Goal: Participate in discussion: Engage in conversation with other users on a specific topic

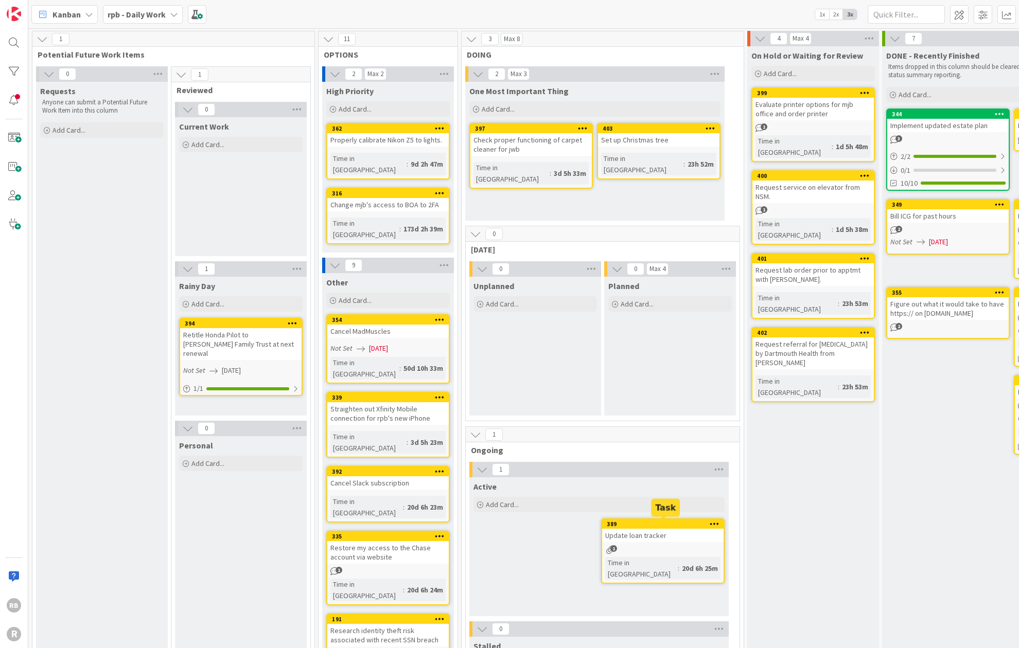
click at [661, 521] on div "389" at bounding box center [665, 524] width 117 height 7
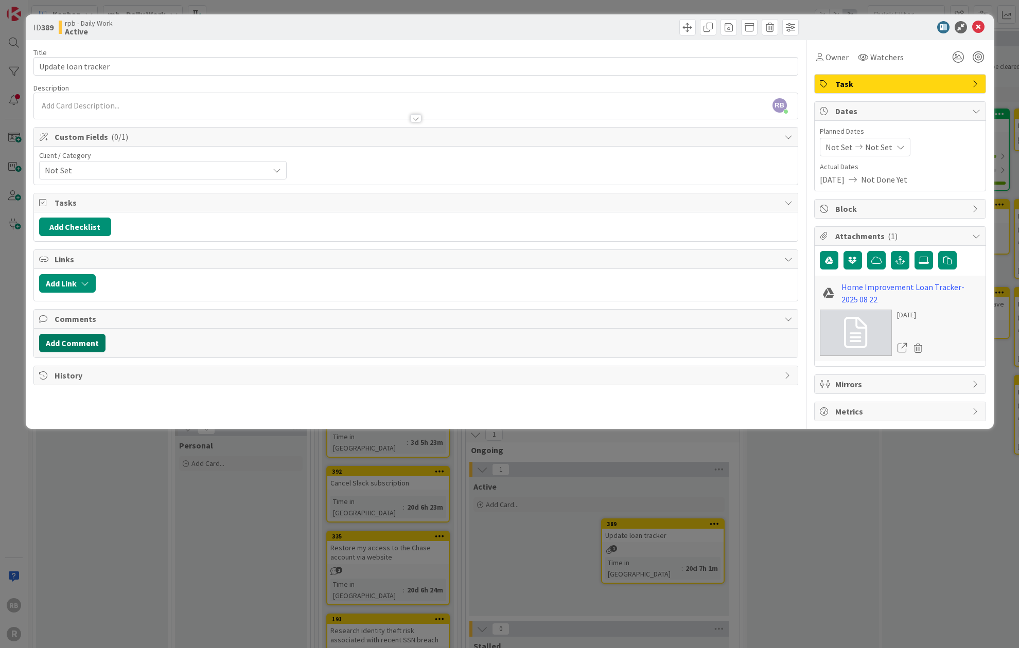
click at [77, 338] on button "Add Comment" at bounding box center [72, 343] width 66 height 19
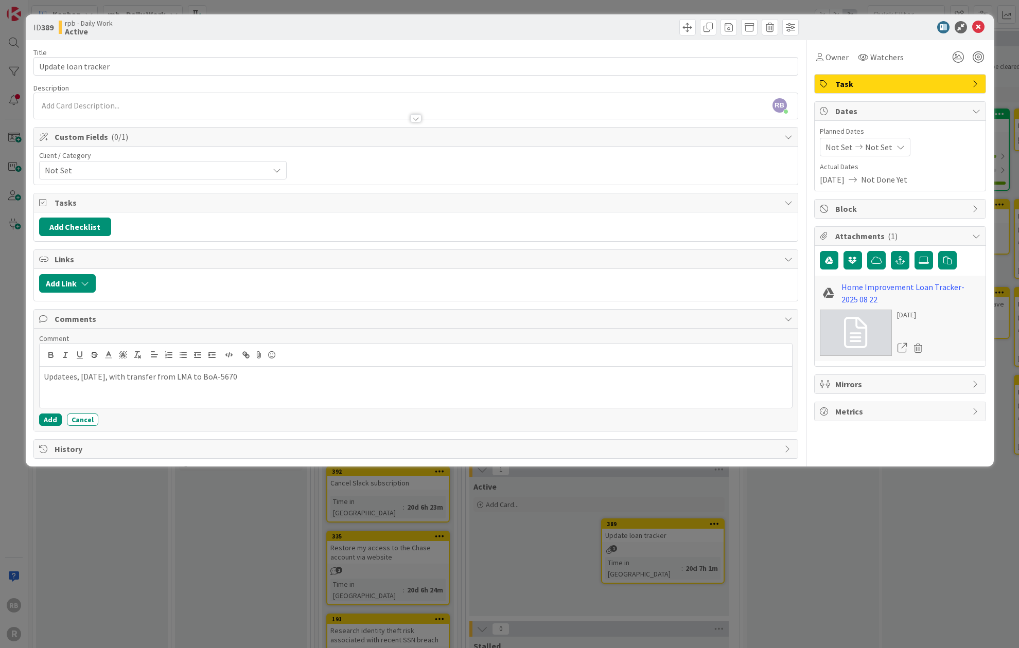
click at [72, 373] on p "Updatees, [DATE], with transfer from LMA to BoA-5670" at bounding box center [416, 377] width 744 height 12
click at [51, 415] on button "Add" at bounding box center [50, 420] width 23 height 12
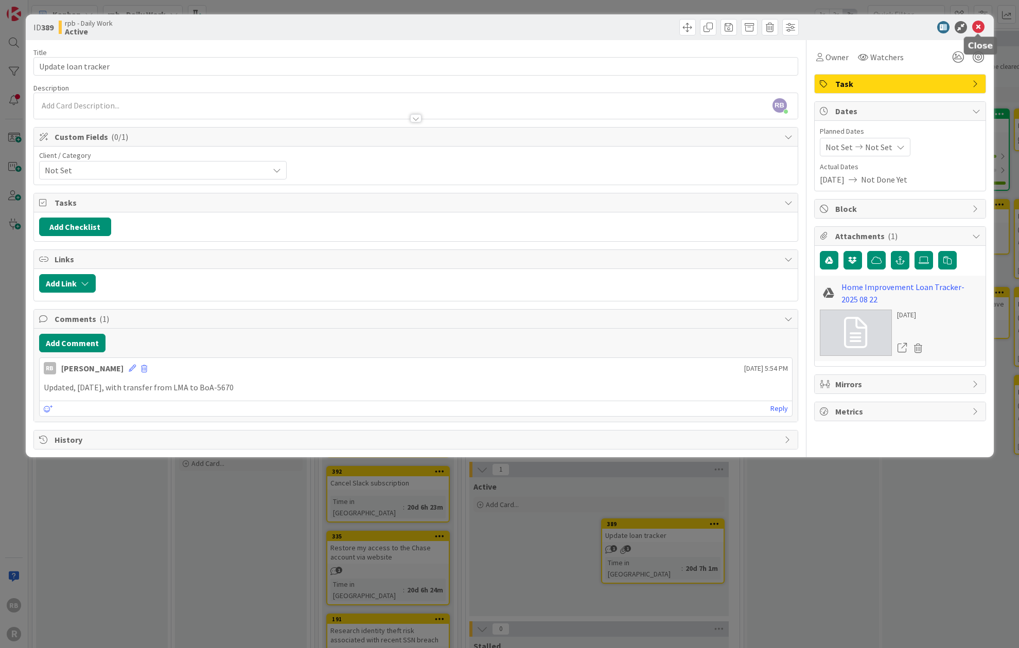
click at [976, 28] on icon at bounding box center [978, 27] width 12 height 12
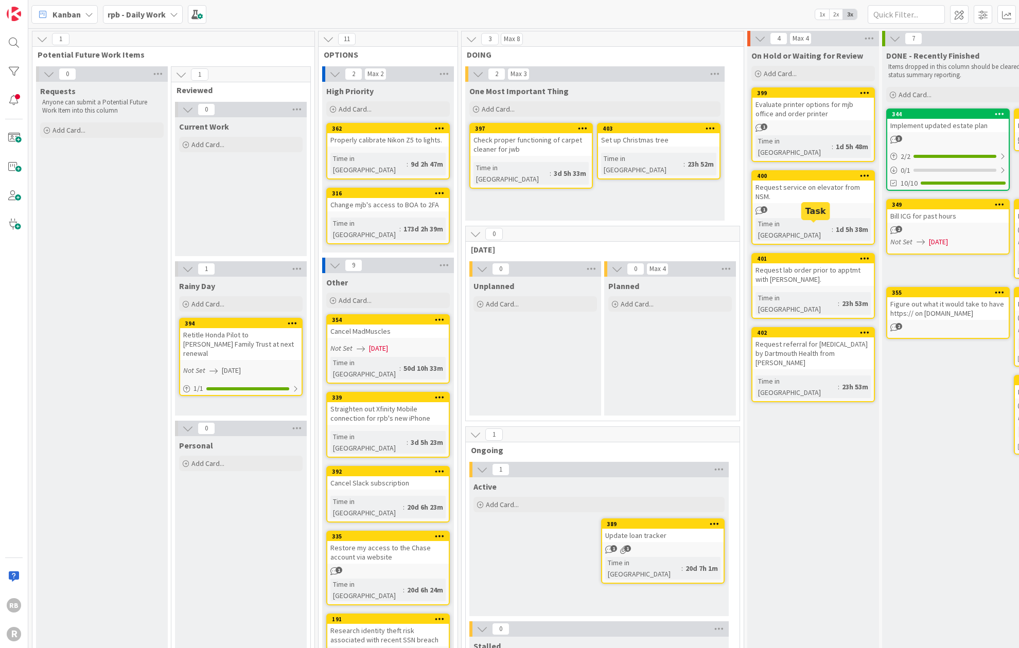
click at [803, 255] on div "401" at bounding box center [815, 258] width 117 height 7
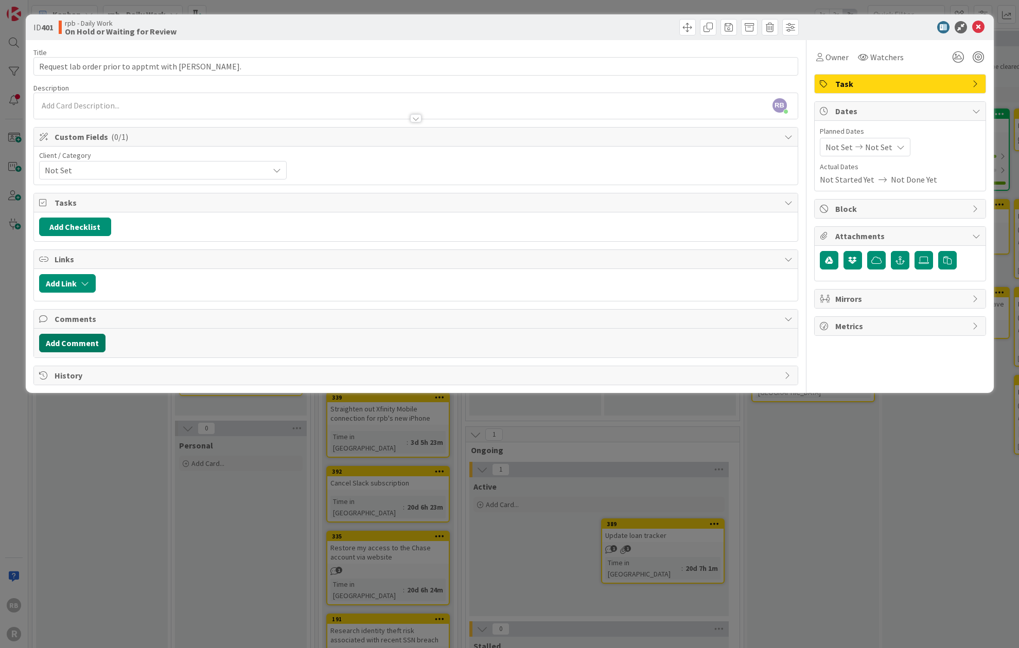
click at [80, 337] on button "Add Comment" at bounding box center [72, 343] width 66 height 19
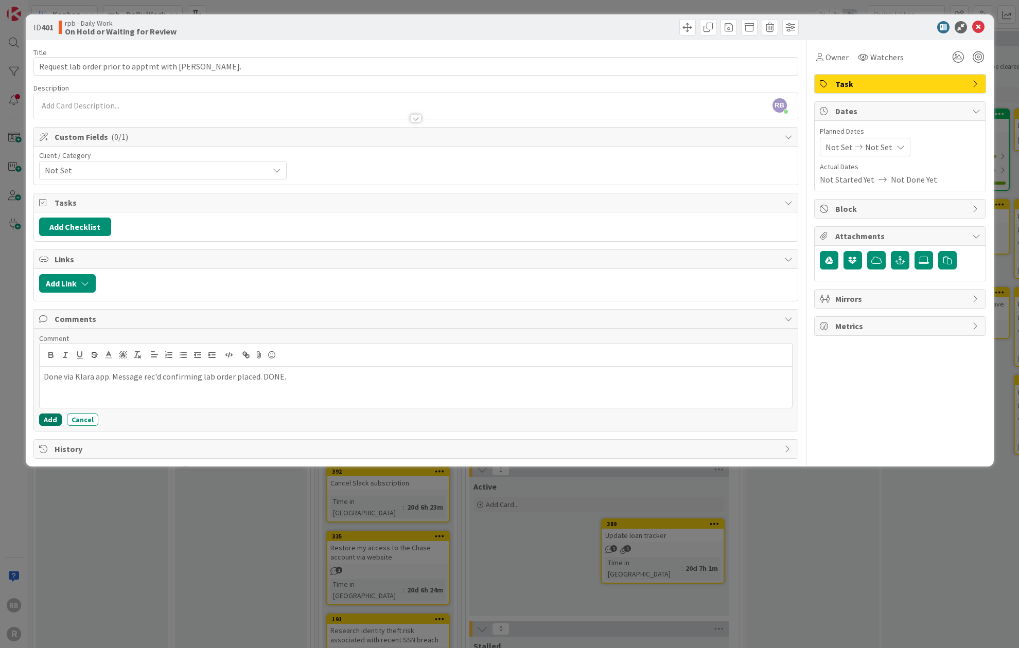
click at [49, 414] on button "Add" at bounding box center [50, 420] width 23 height 12
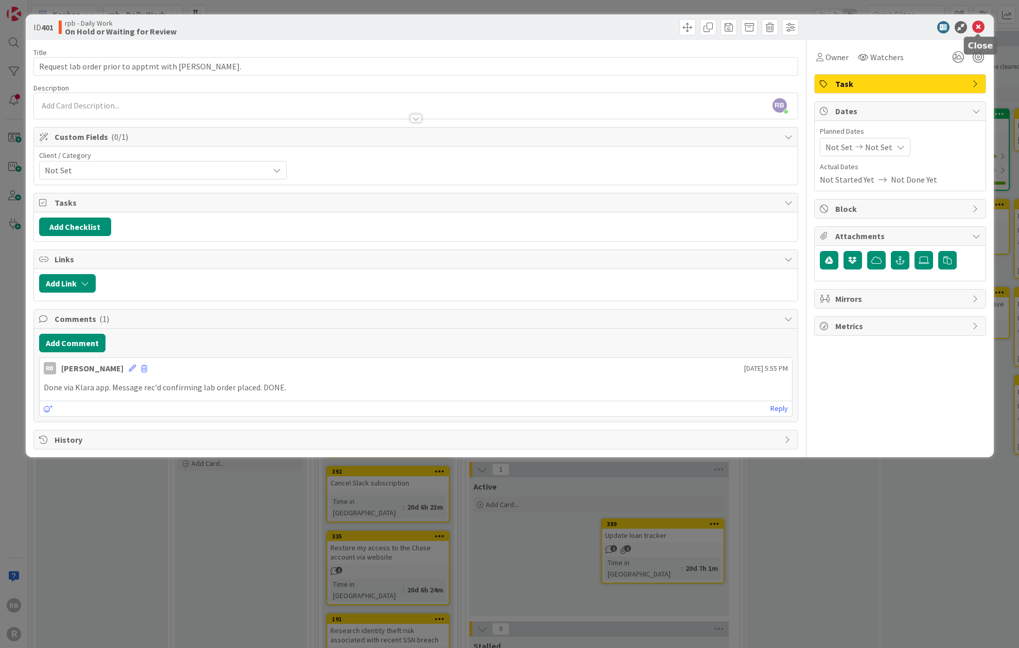
click at [977, 26] on icon at bounding box center [978, 27] width 12 height 12
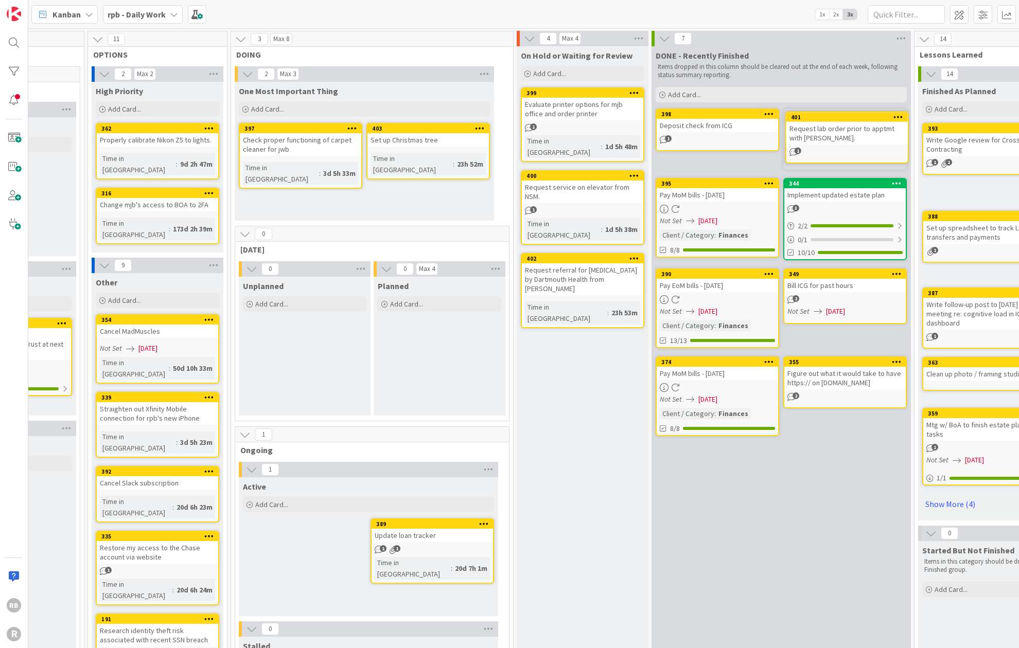
scroll to position [0, 231]
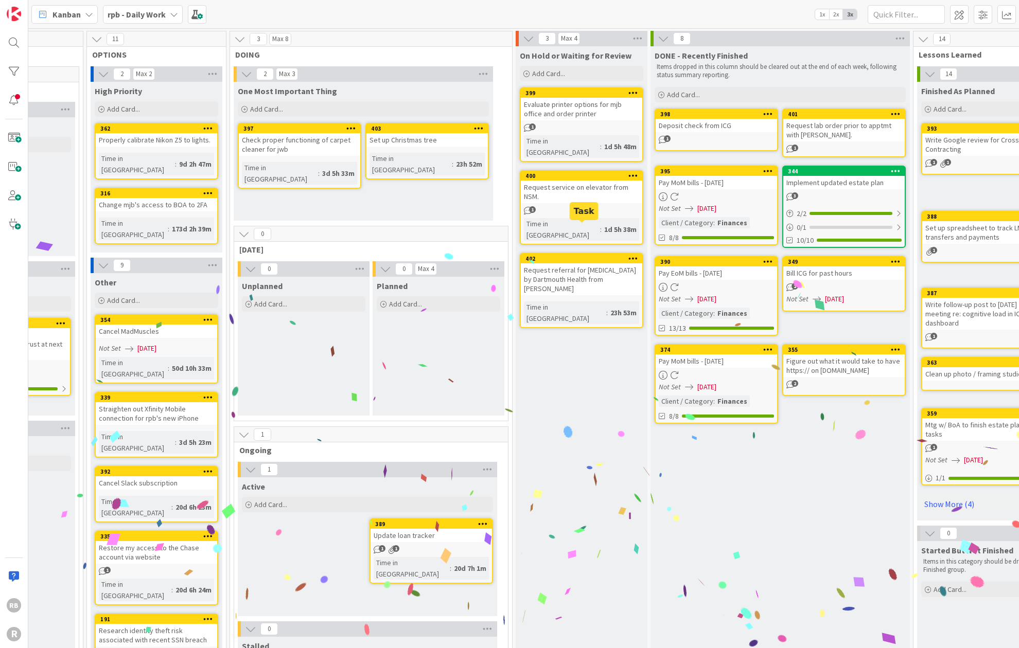
click at [570, 255] on div "402" at bounding box center [583, 258] width 117 height 7
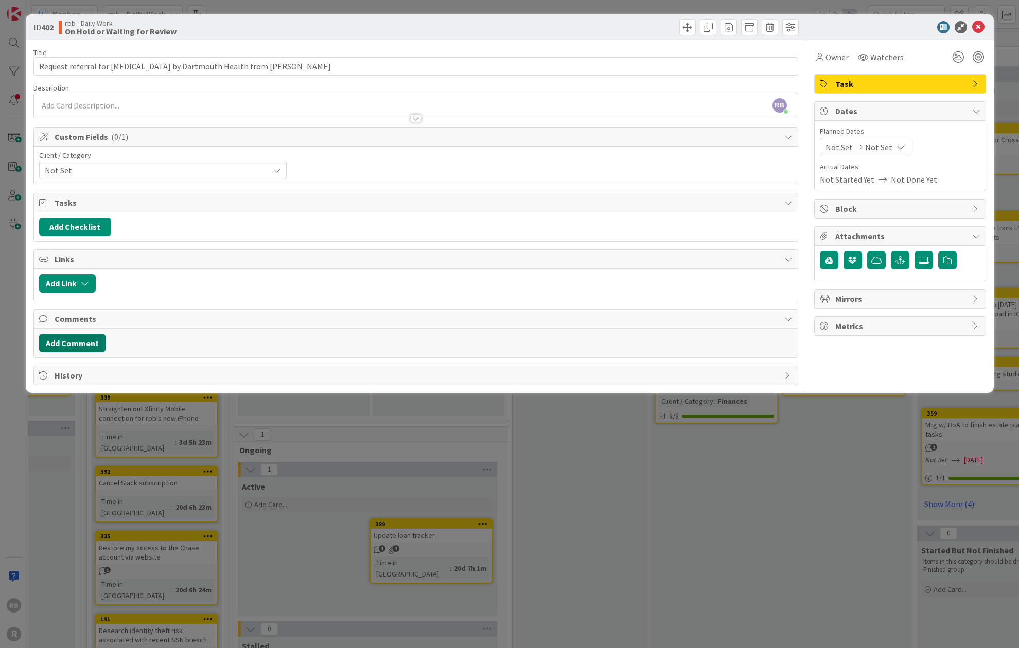
click at [79, 338] on button "Add Comment" at bounding box center [72, 343] width 66 height 19
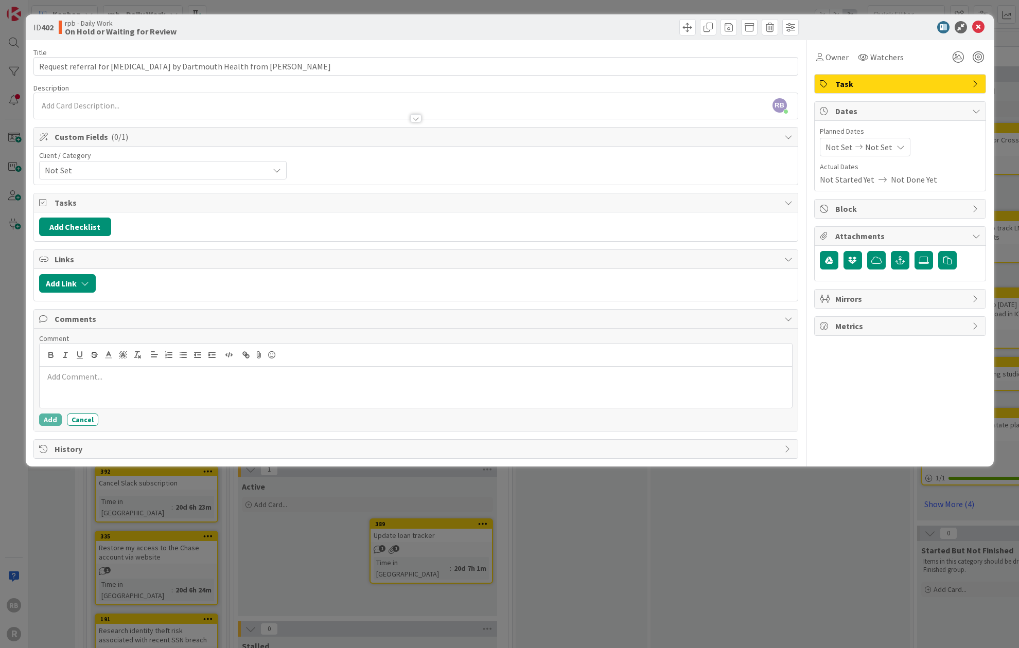
click at [54, 371] on p at bounding box center [416, 377] width 744 height 12
click at [50, 414] on button "Add" at bounding box center [50, 420] width 23 height 12
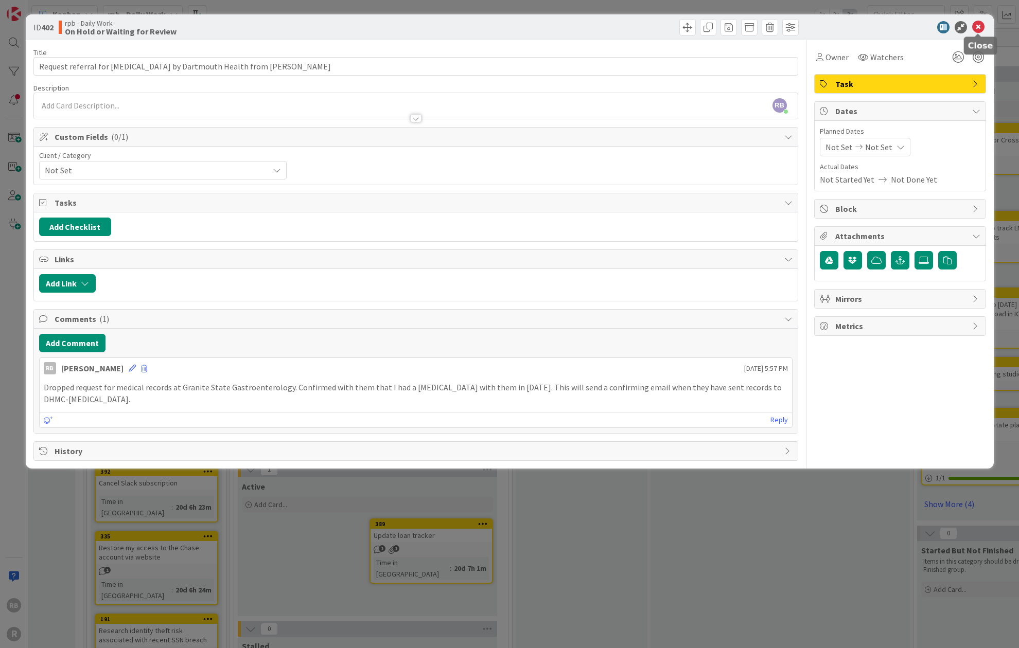
click at [977, 24] on icon at bounding box center [978, 27] width 12 height 12
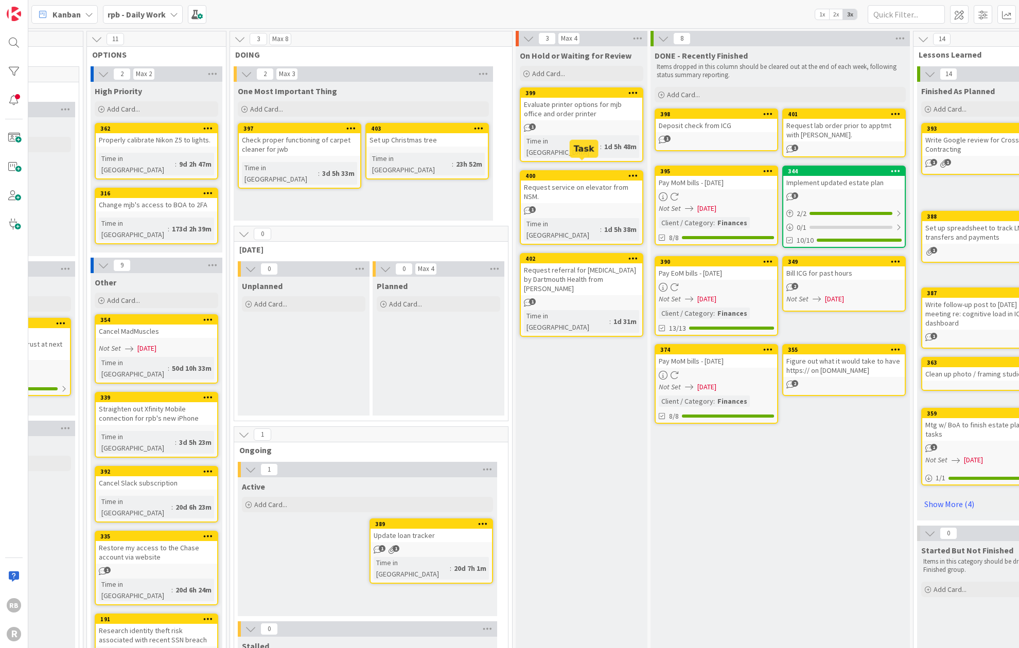
click at [558, 172] on div "400" at bounding box center [583, 175] width 117 height 7
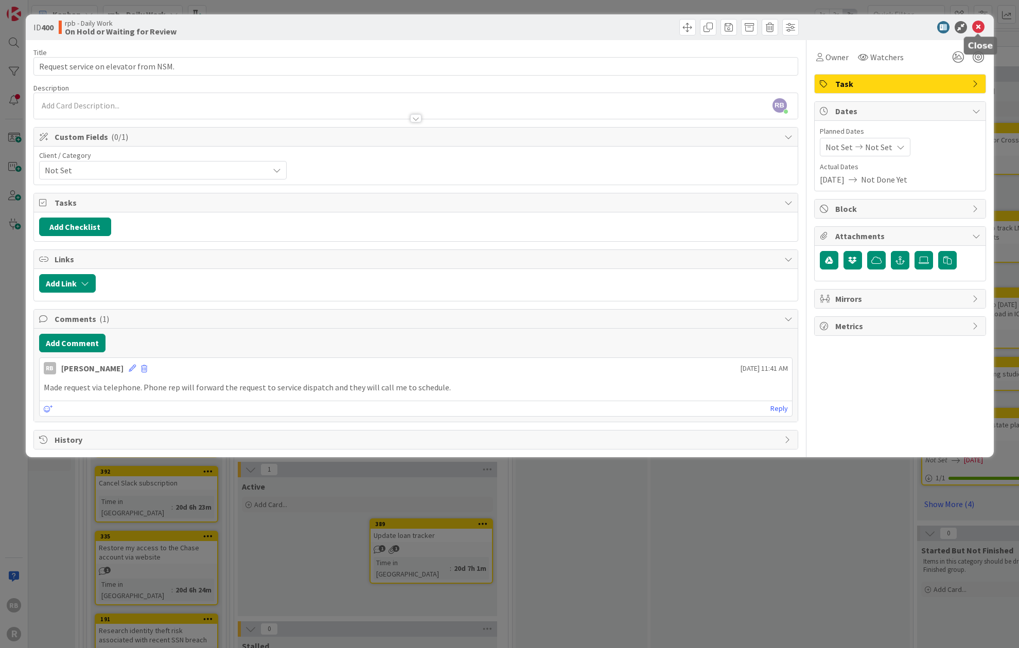
click at [976, 27] on icon at bounding box center [978, 27] width 12 height 12
